Goal: Navigation & Orientation: Understand site structure

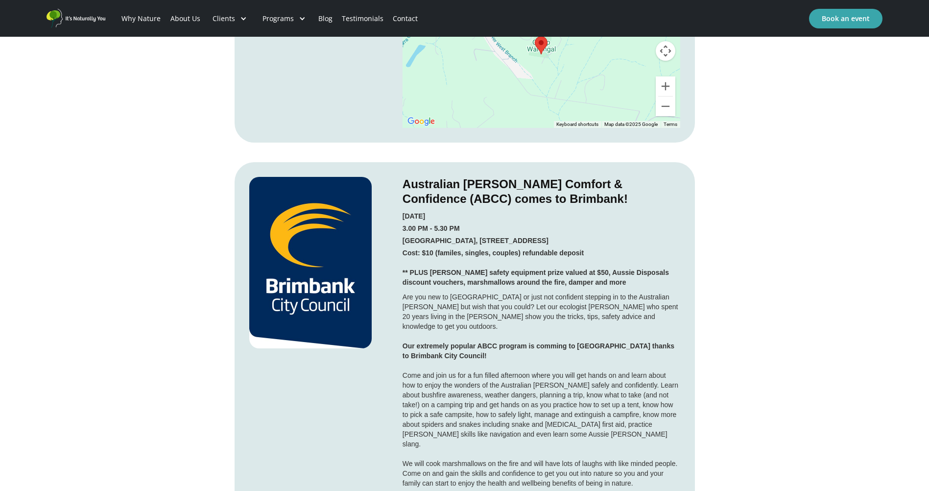
scroll to position [1530, 0]
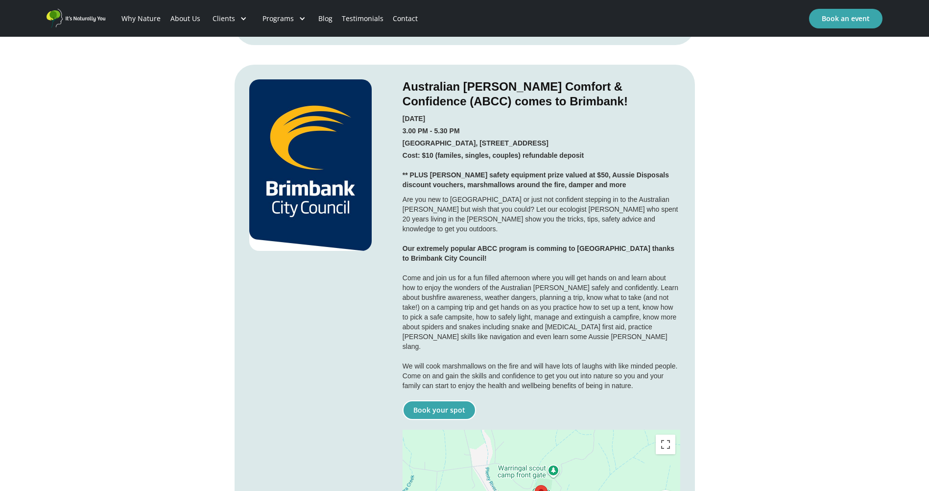
click at [430, 400] on link "Book your spot" at bounding box center [438, 410] width 73 height 20
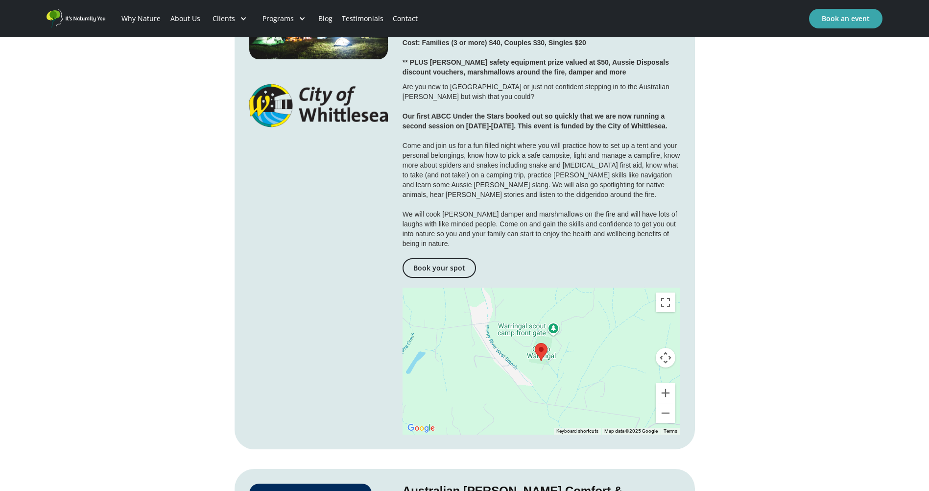
scroll to position [1126, 0]
click at [193, 18] on link "About Us" at bounding box center [184, 18] width 39 height 33
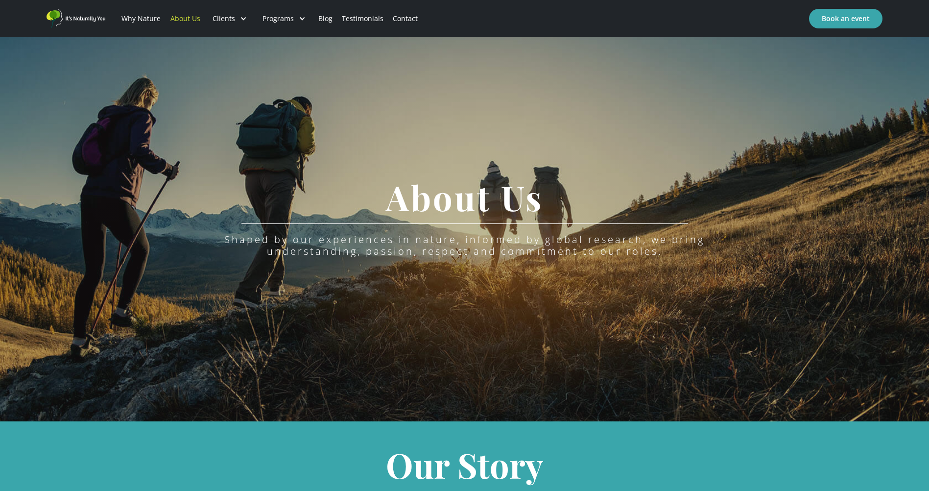
scroll to position [30, 0]
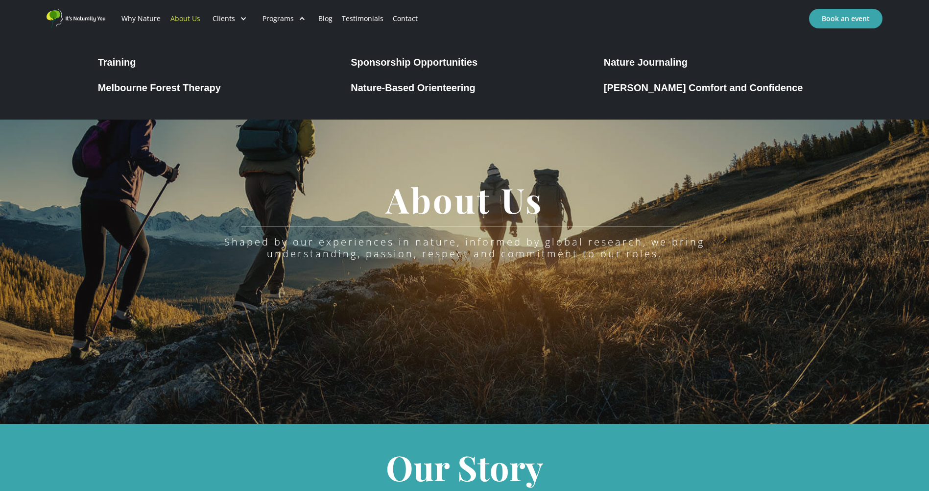
click at [376, 87] on div "Nature-Based Orienteering" at bounding box center [413, 88] width 125 height 12
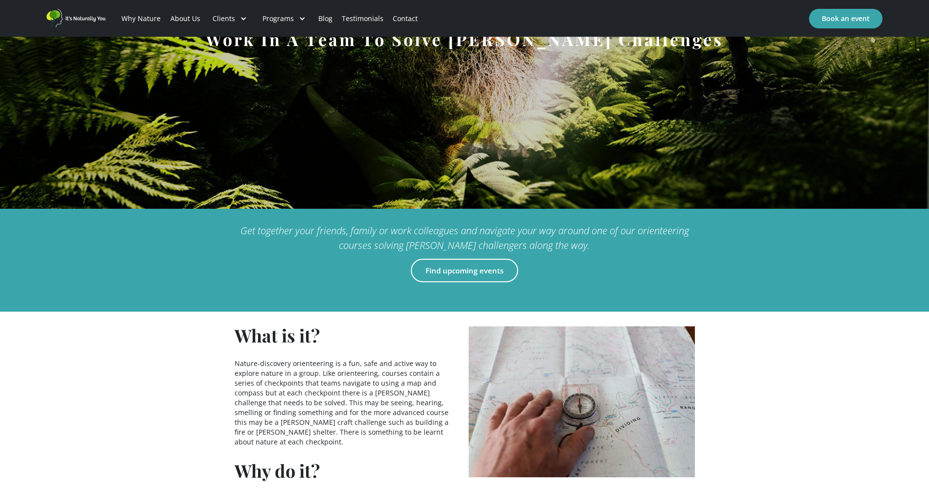
scroll to position [243, 0]
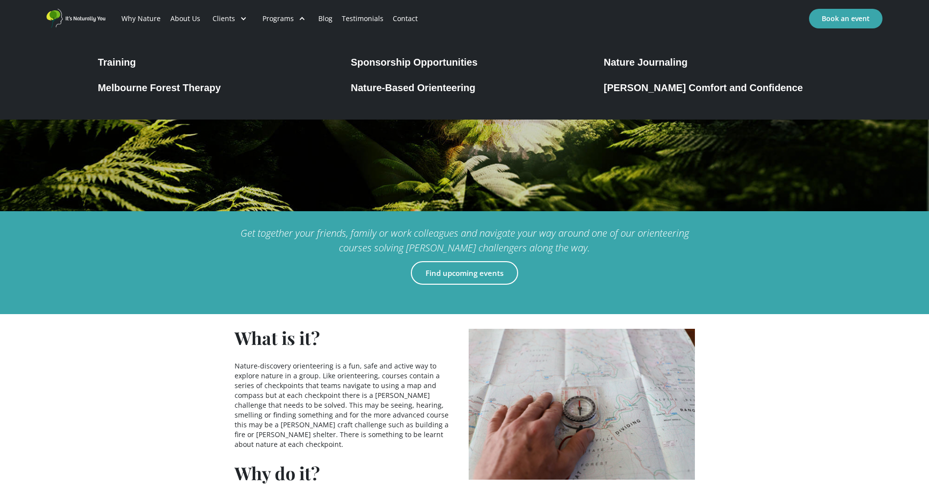
click at [111, 63] on div "Training" at bounding box center [117, 62] width 38 height 12
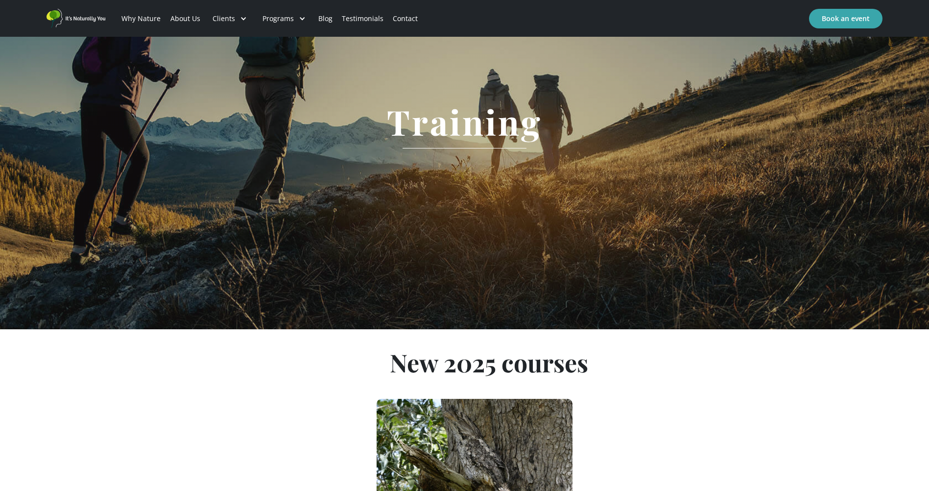
scroll to position [106, 0]
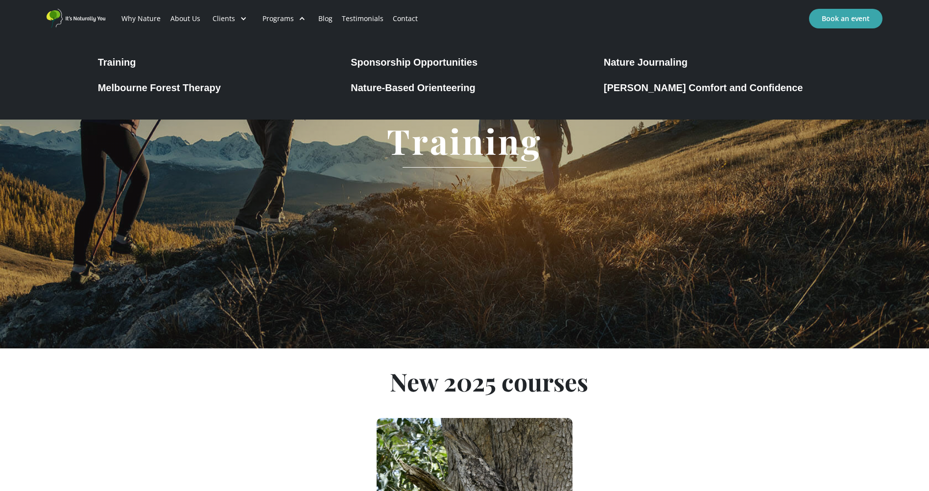
click at [157, 83] on div "Melbourne Forest Therapy" at bounding box center [159, 88] width 123 height 12
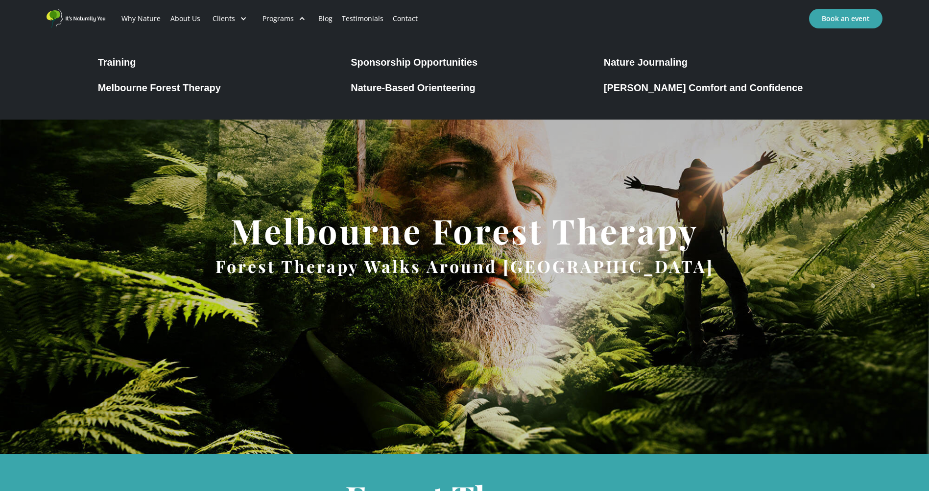
click at [280, 20] on div "Programs" at bounding box center [277, 19] width 31 height 10
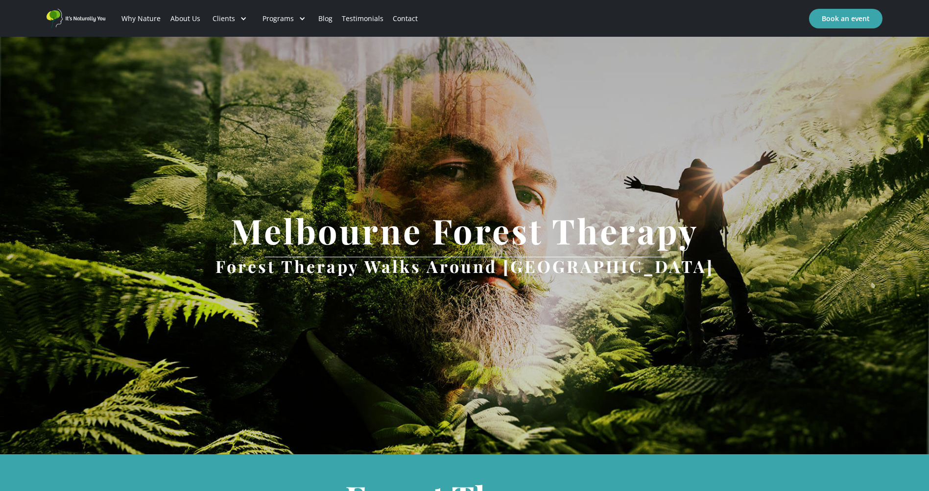
click at [294, 14] on div "Programs" at bounding box center [284, 18] width 59 height 33
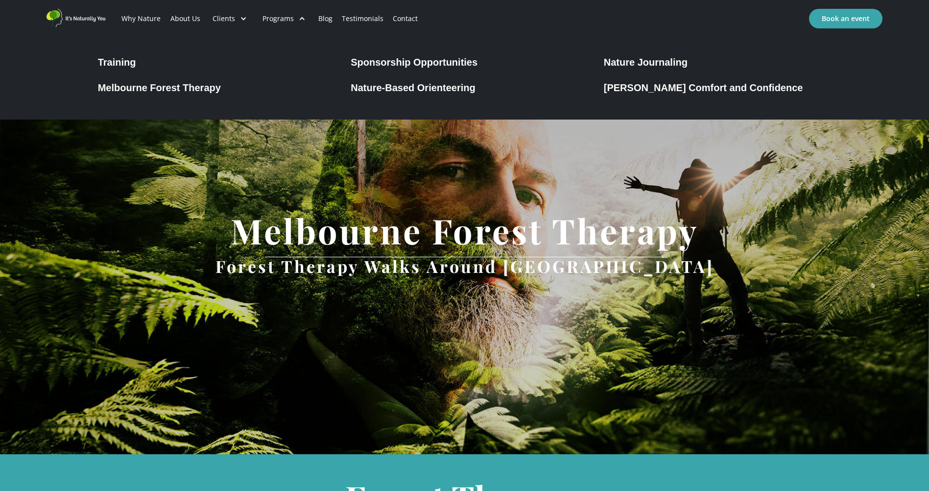
click at [380, 62] on div "Sponsorship Opportunities" at bounding box center [414, 62] width 127 height 12
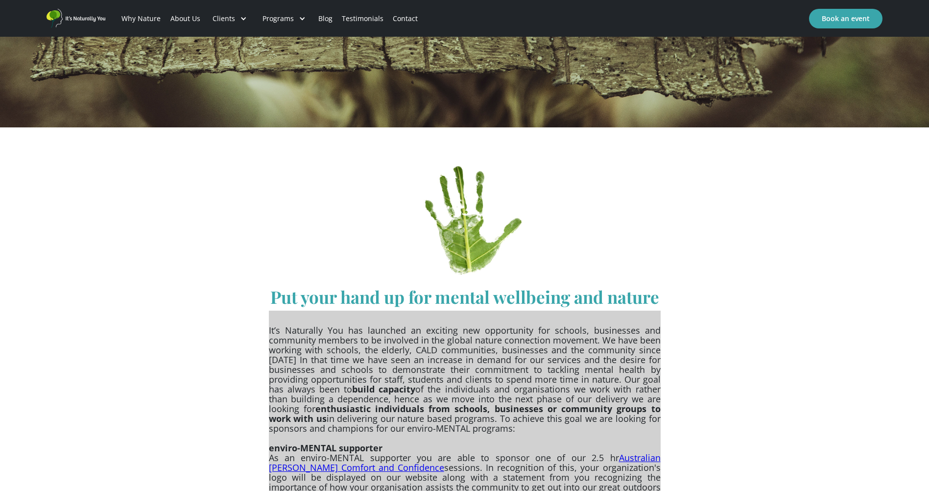
scroll to position [315, 0]
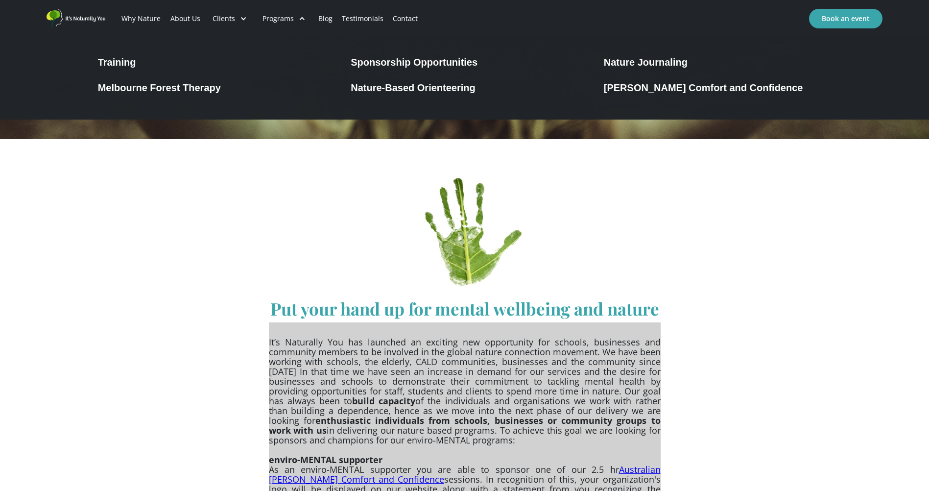
click at [300, 16] on div at bounding box center [302, 18] width 7 height 7
click at [294, 14] on div "Programs" at bounding box center [284, 18] width 59 height 33
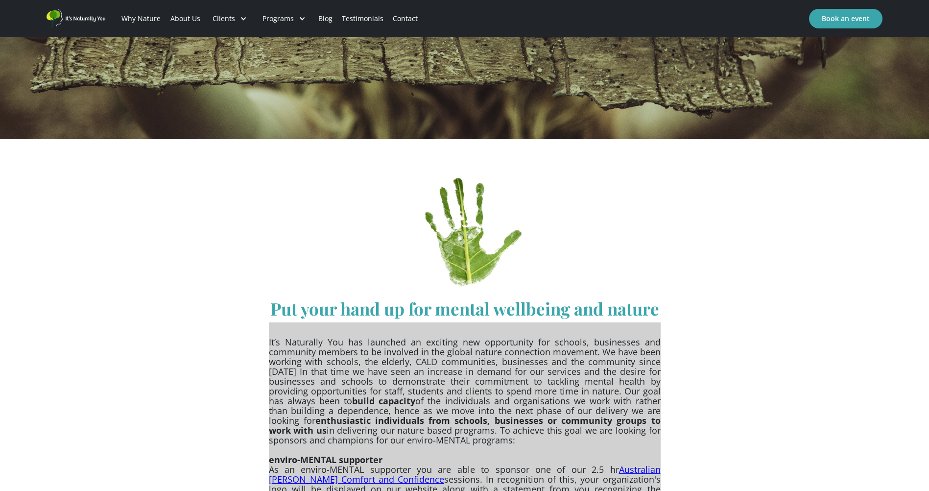
click at [294, 14] on div "Programs" at bounding box center [284, 18] width 59 height 33
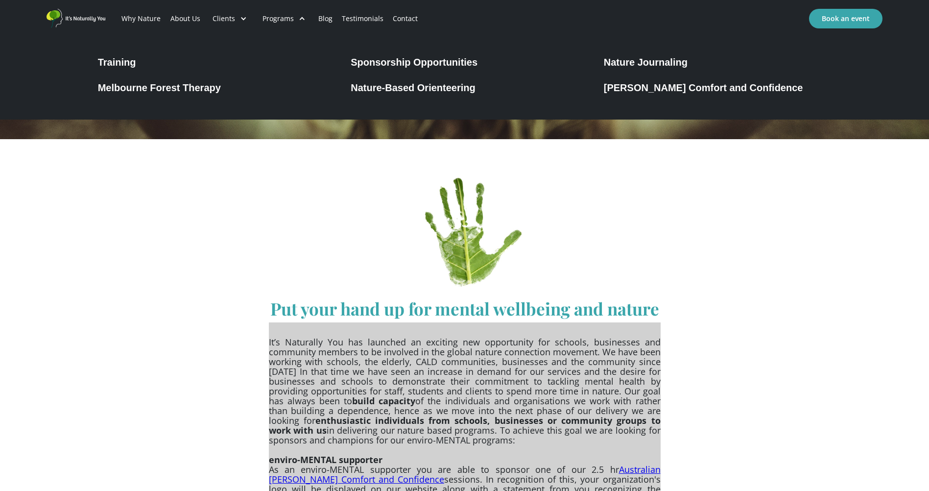
click at [653, 88] on div "[PERSON_NAME] Comfort and Confidence" at bounding box center [703, 88] width 199 height 12
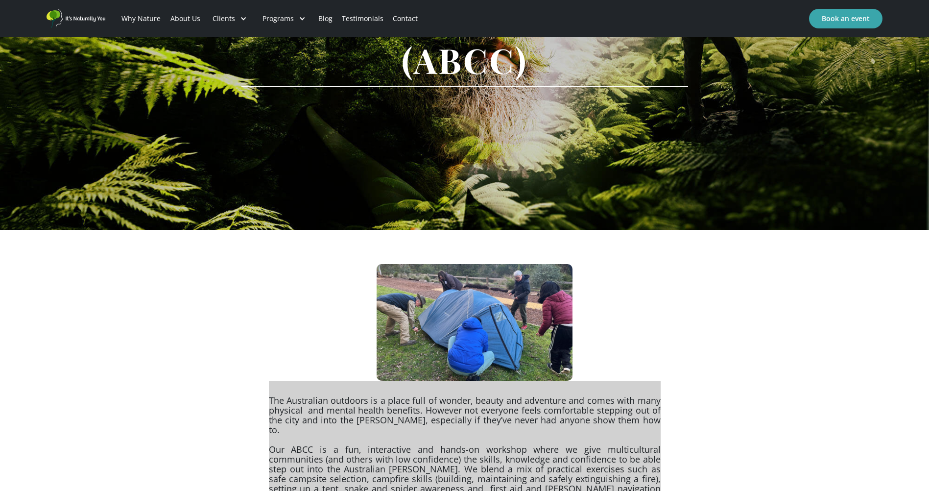
scroll to position [224, 0]
click at [349, 16] on link "Testimonials" at bounding box center [362, 18] width 51 height 33
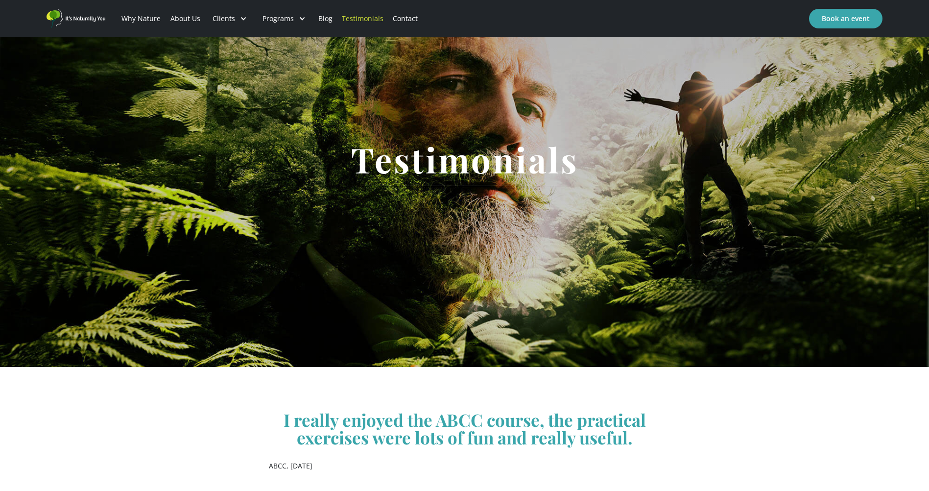
scroll to position [87, 0]
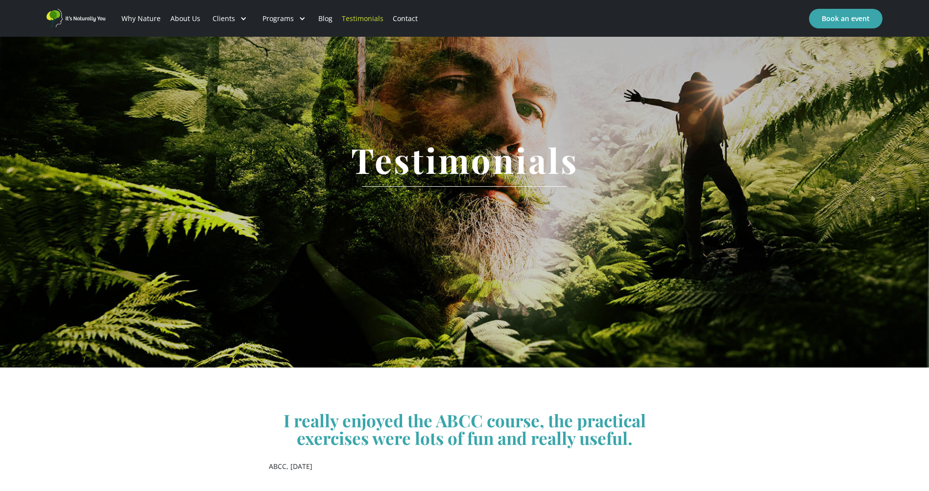
click at [408, 21] on link "Contact" at bounding box center [405, 18] width 34 height 33
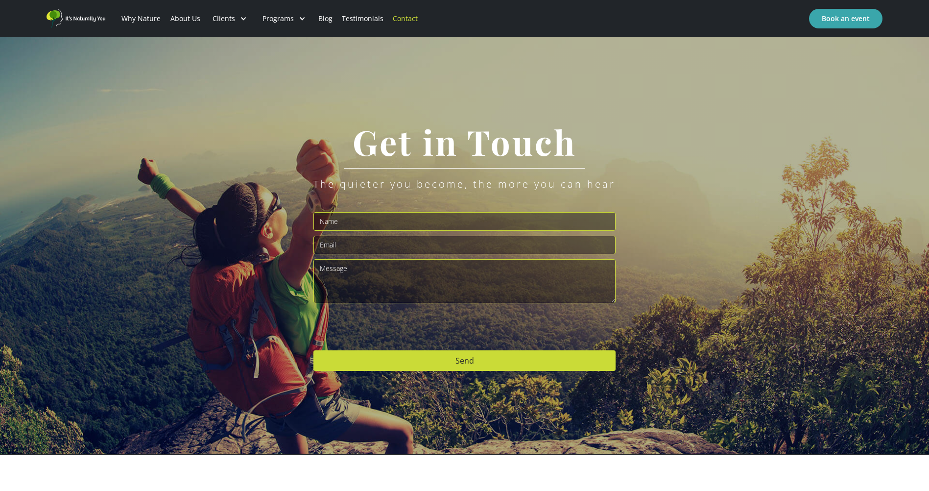
click at [140, 15] on link "Why Nature" at bounding box center [141, 18] width 48 height 33
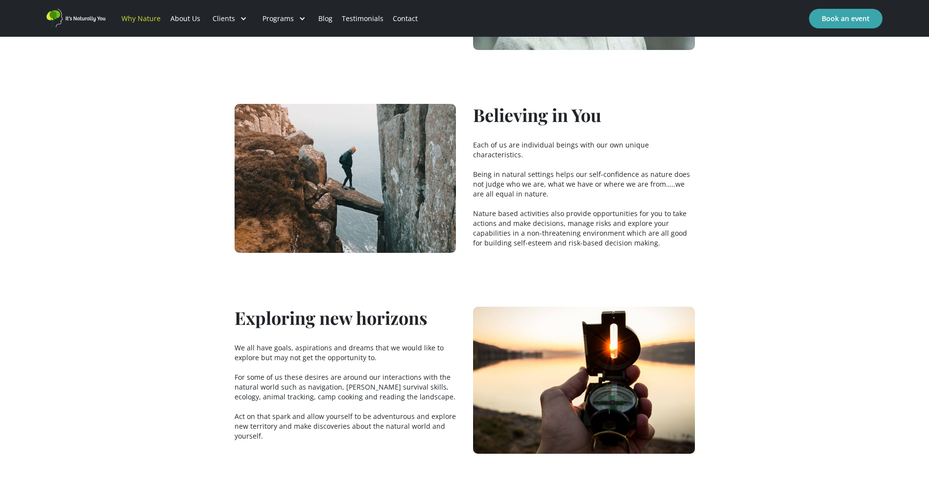
scroll to position [1832, 0]
